Goal: Task Accomplishment & Management: Use online tool/utility

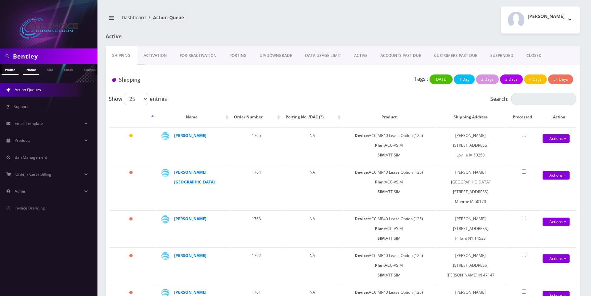
click at [29, 69] on link "Name" at bounding box center [31, 69] width 16 height 11
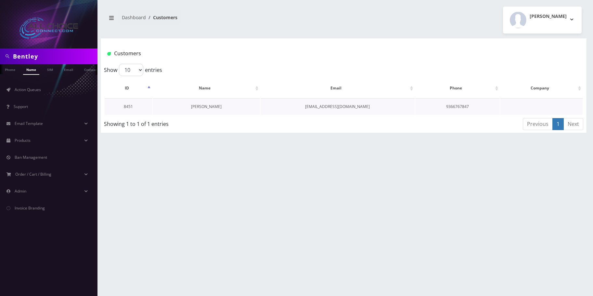
click at [215, 107] on link "[PERSON_NAME]" at bounding box center [206, 107] width 31 height 6
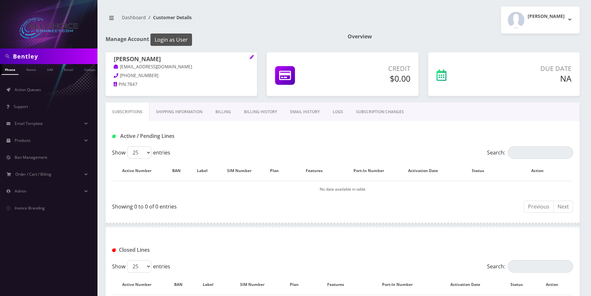
click at [171, 41] on button "Login as User" at bounding box center [171, 39] width 42 height 12
